Goal: Find specific page/section: Find specific page/section

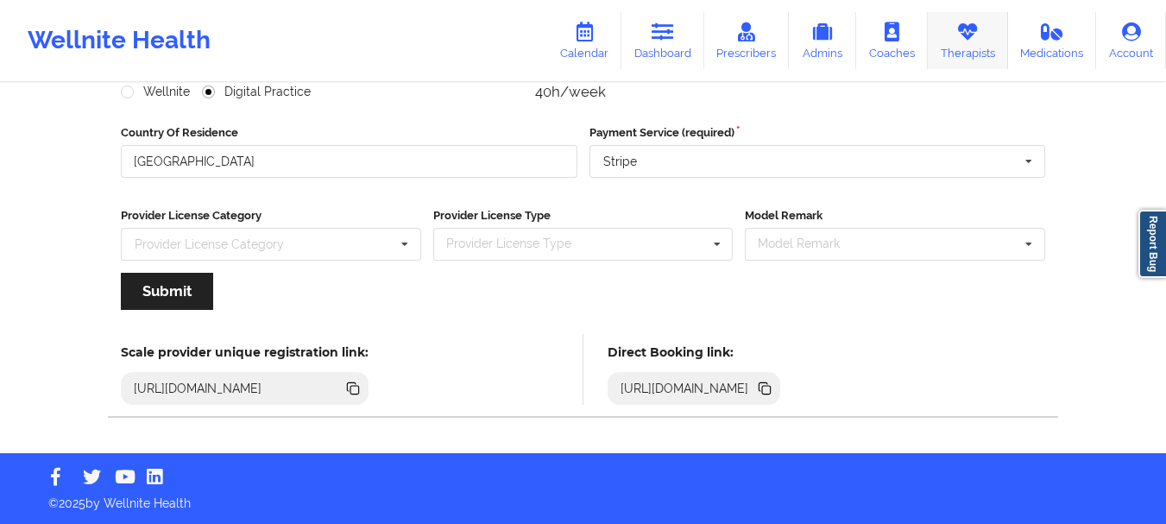
click at [1000, 33] on link "Therapists" at bounding box center [968, 40] width 80 height 57
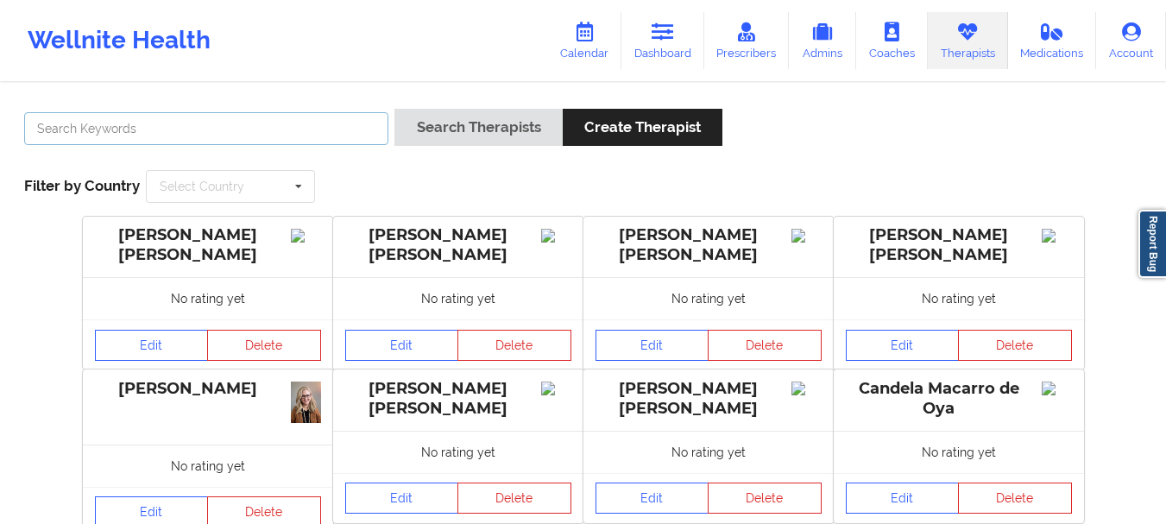
click at [279, 129] on input "text" at bounding box center [206, 128] width 364 height 33
type input "[PERSON_NAME]"
click at [394, 109] on button "Search Therapists" at bounding box center [477, 127] width 167 height 37
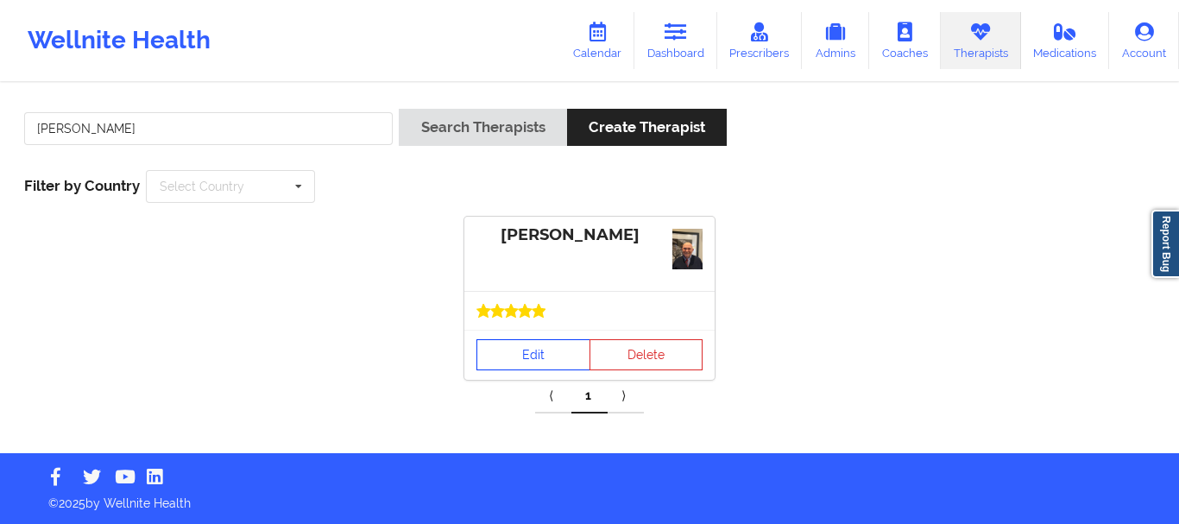
click at [546, 350] on link "Edit" at bounding box center [533, 354] width 114 height 31
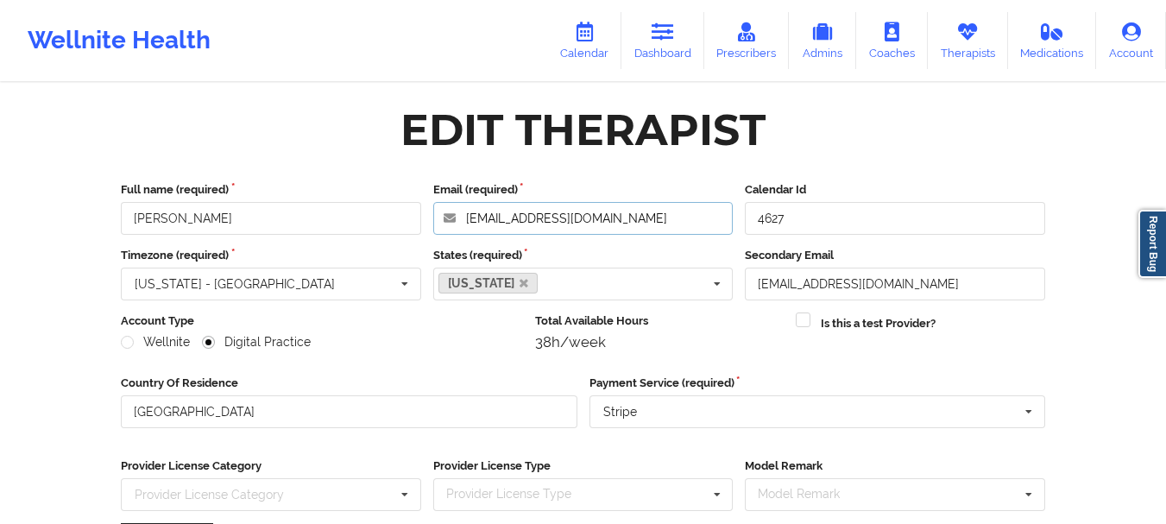
drag, startPoint x: 619, startPoint y: 218, endPoint x: 460, endPoint y: 211, distance: 159.0
click at [460, 211] on input "[EMAIL_ADDRESS][DOMAIN_NAME]" at bounding box center [583, 218] width 300 height 33
click at [673, 40] on icon at bounding box center [663, 31] width 22 height 19
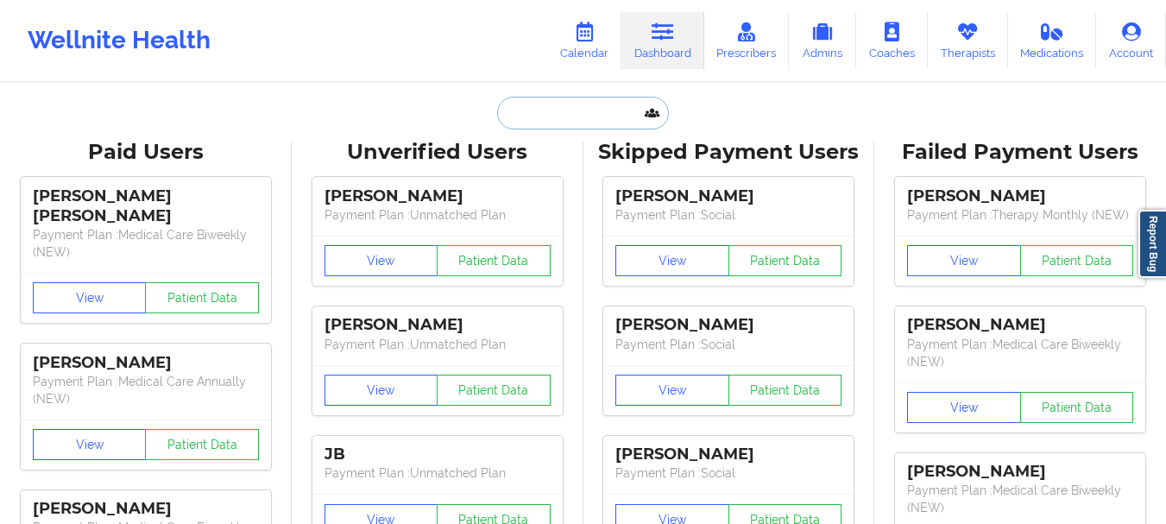
click at [540, 127] on input "text" at bounding box center [582, 113] width 171 height 33
paste input "[EMAIL_ADDRESS][DOMAIN_NAME]"
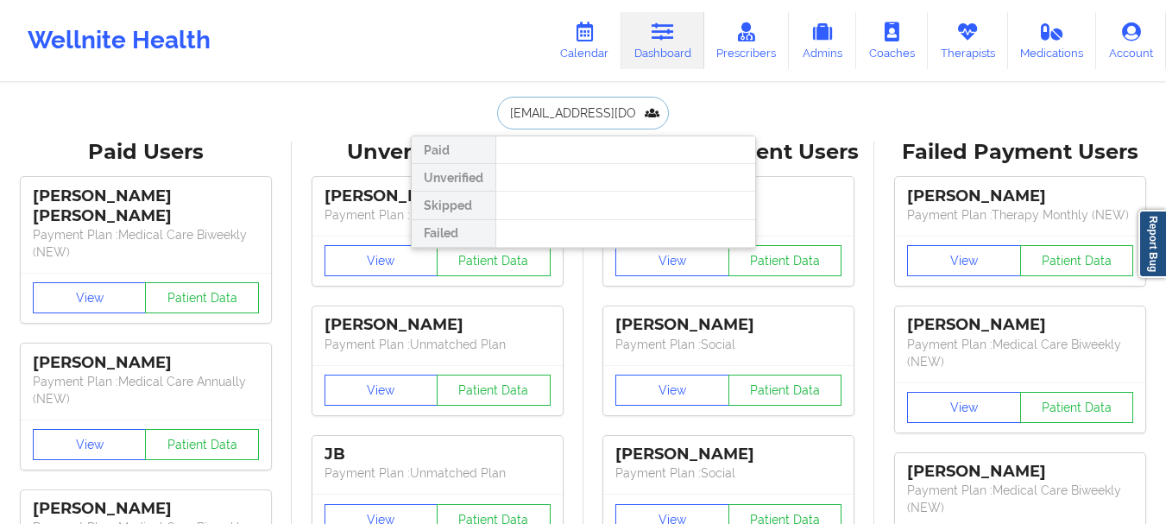
drag, startPoint x: 539, startPoint y: 189, endPoint x: 535, endPoint y: 148, distance: 40.7
type input "h"
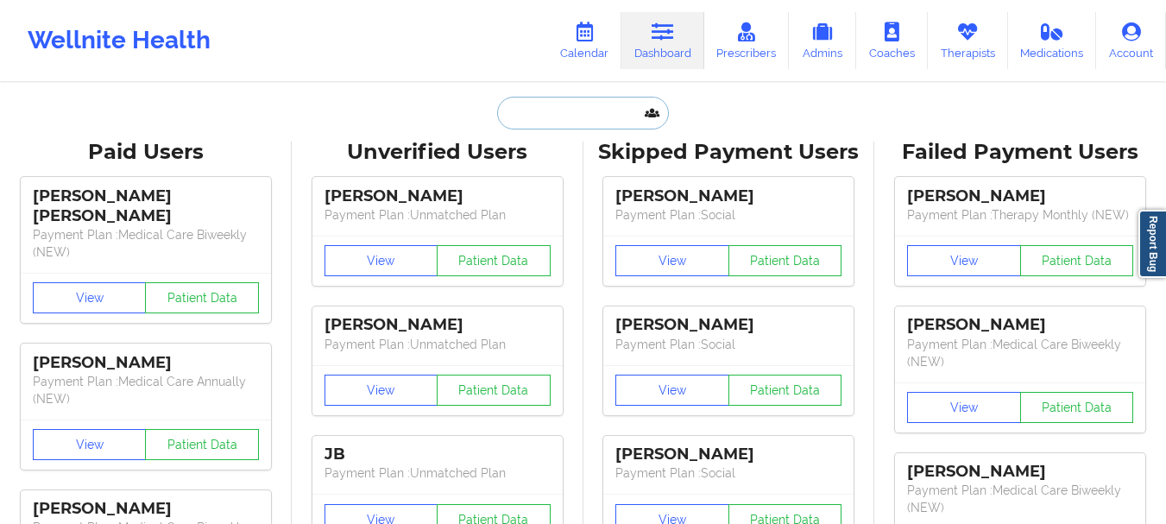
paste input "[EMAIL_ADDRESS][DOMAIN_NAME]"
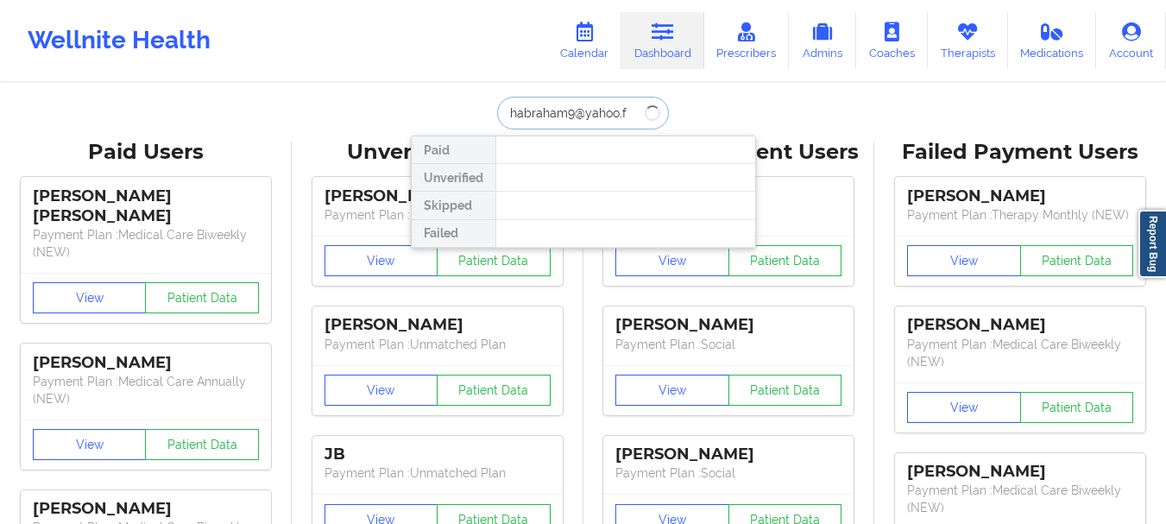
type input "[EMAIL_ADDRESS][DOMAIN_NAME]"
